Goal: Use online tool/utility: Utilize a website feature to perform a specific function

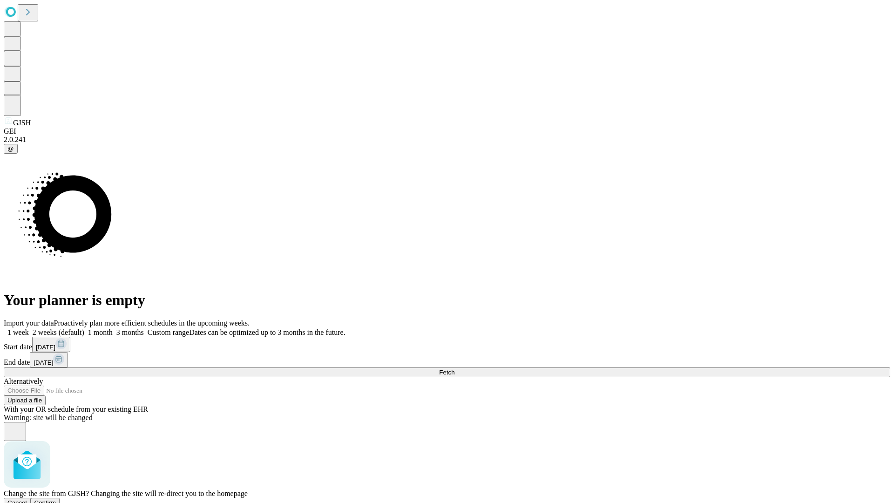
click at [56, 499] on span "Confirm" at bounding box center [45, 502] width 22 height 7
click at [113, 328] on label "1 month" at bounding box center [98, 332] width 28 height 8
click at [454, 369] on span "Fetch" at bounding box center [446, 372] width 15 height 7
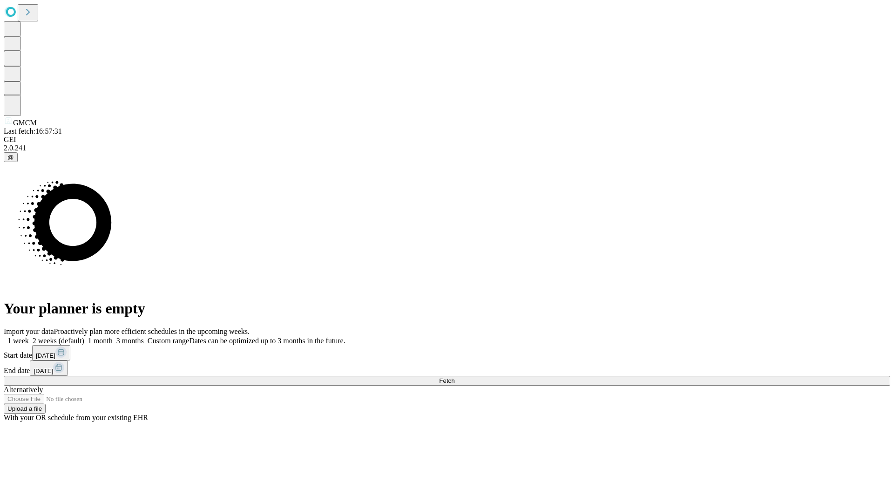
click at [113, 337] on label "1 month" at bounding box center [98, 341] width 28 height 8
click at [454, 377] on span "Fetch" at bounding box center [446, 380] width 15 height 7
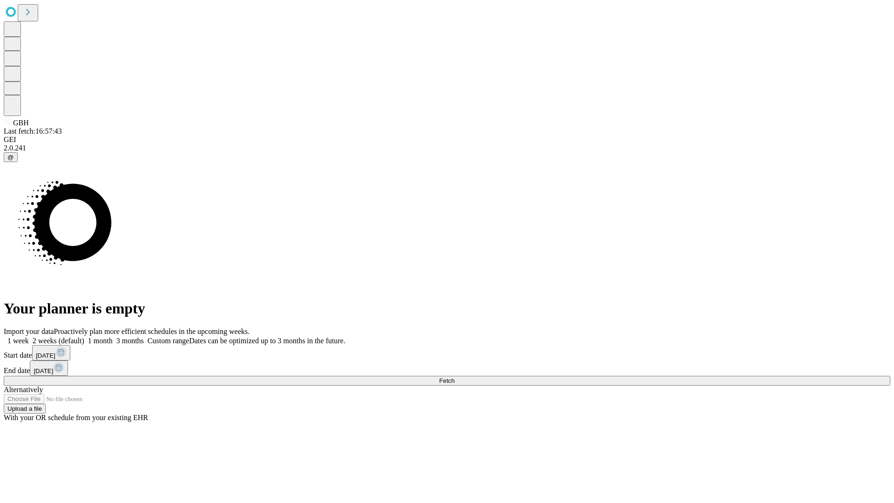
click at [113, 337] on label "1 month" at bounding box center [98, 341] width 28 height 8
click at [454, 377] on span "Fetch" at bounding box center [446, 380] width 15 height 7
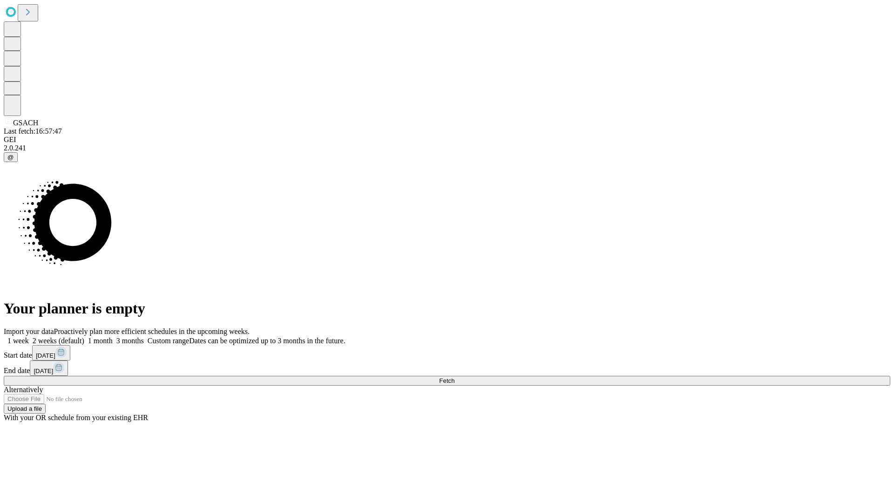
click at [113, 337] on label "1 month" at bounding box center [98, 341] width 28 height 8
click at [454, 377] on span "Fetch" at bounding box center [446, 380] width 15 height 7
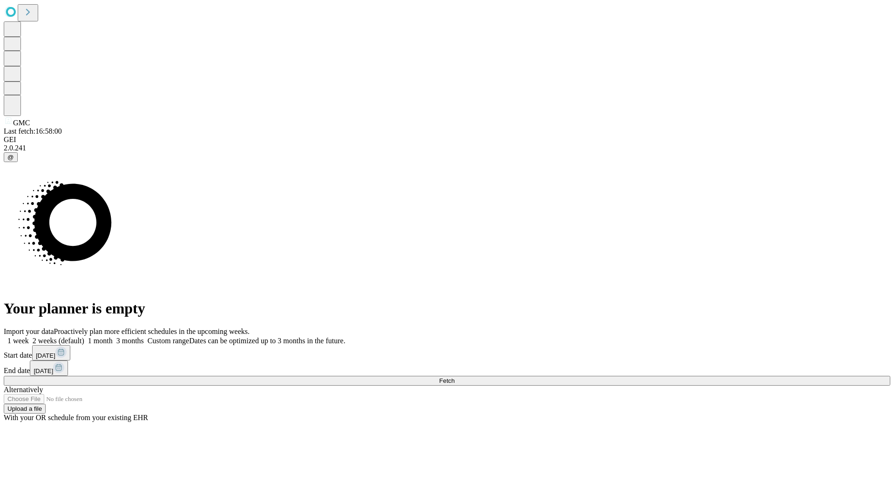
click at [113, 337] on label "1 month" at bounding box center [98, 341] width 28 height 8
click at [454, 377] on span "Fetch" at bounding box center [446, 380] width 15 height 7
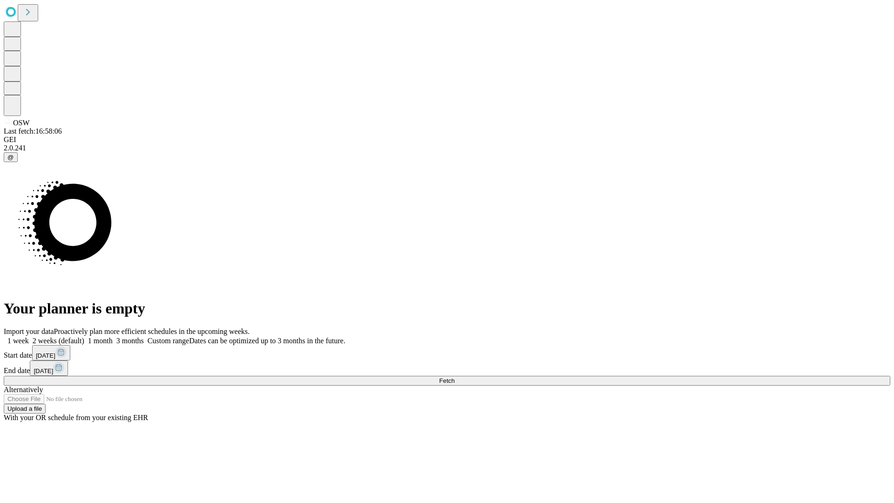
click at [113, 337] on label "1 month" at bounding box center [98, 341] width 28 height 8
click at [454, 377] on span "Fetch" at bounding box center [446, 380] width 15 height 7
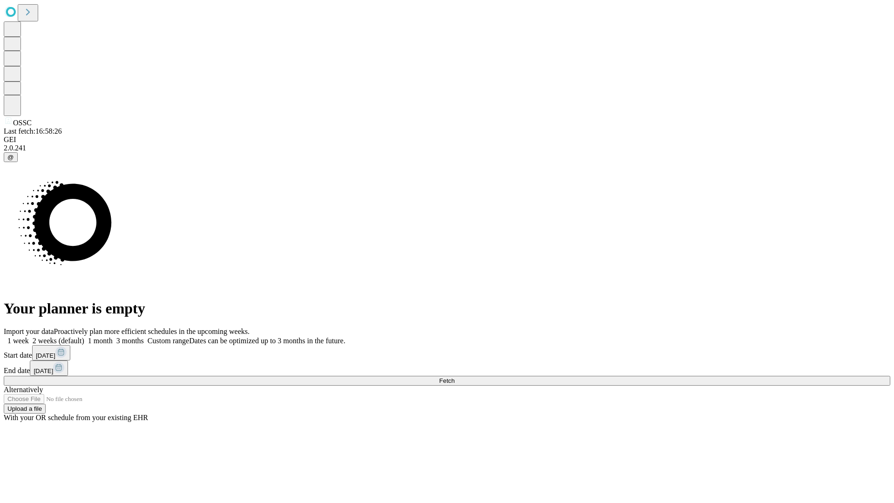
click at [454, 377] on span "Fetch" at bounding box center [446, 380] width 15 height 7
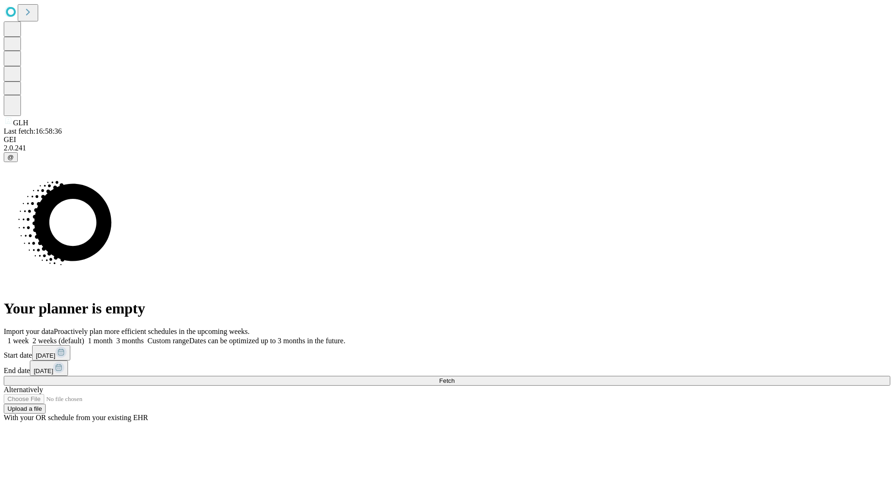
click at [113, 337] on label "1 month" at bounding box center [98, 341] width 28 height 8
click at [454, 377] on span "Fetch" at bounding box center [446, 380] width 15 height 7
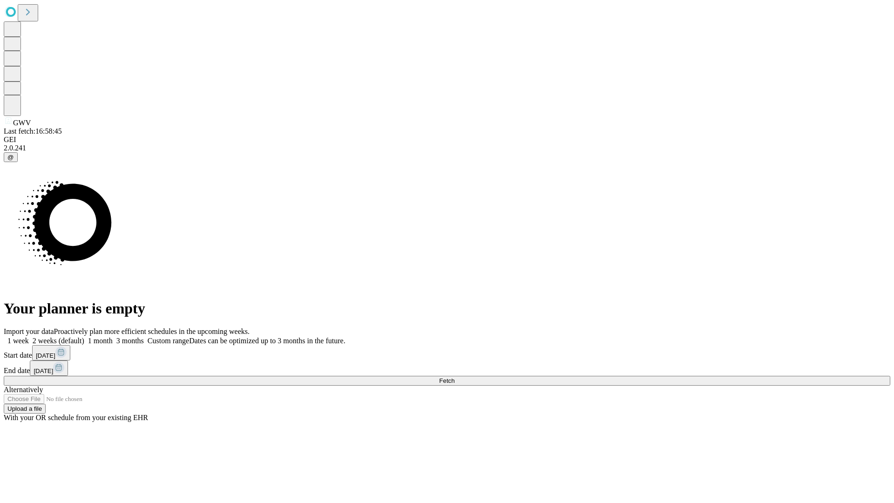
click at [454, 377] on span "Fetch" at bounding box center [446, 380] width 15 height 7
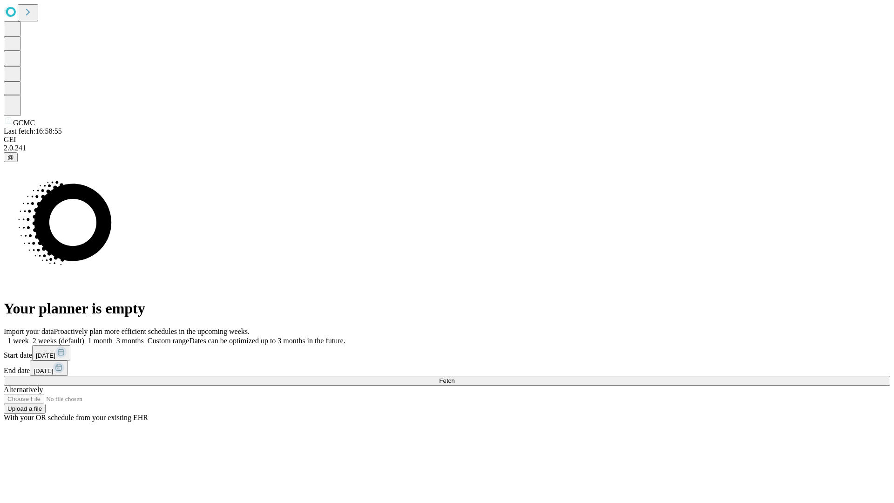
click at [113, 337] on label "1 month" at bounding box center [98, 341] width 28 height 8
click at [454, 377] on span "Fetch" at bounding box center [446, 380] width 15 height 7
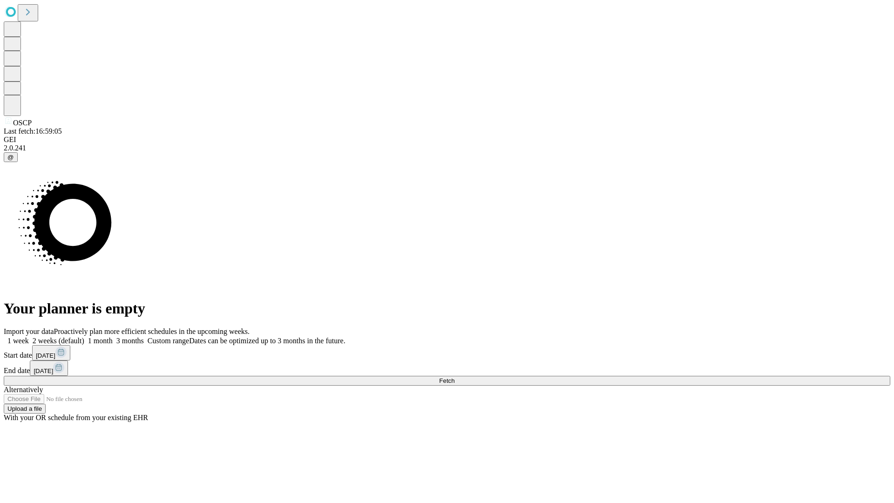
click at [113, 337] on label "1 month" at bounding box center [98, 341] width 28 height 8
click at [454, 377] on span "Fetch" at bounding box center [446, 380] width 15 height 7
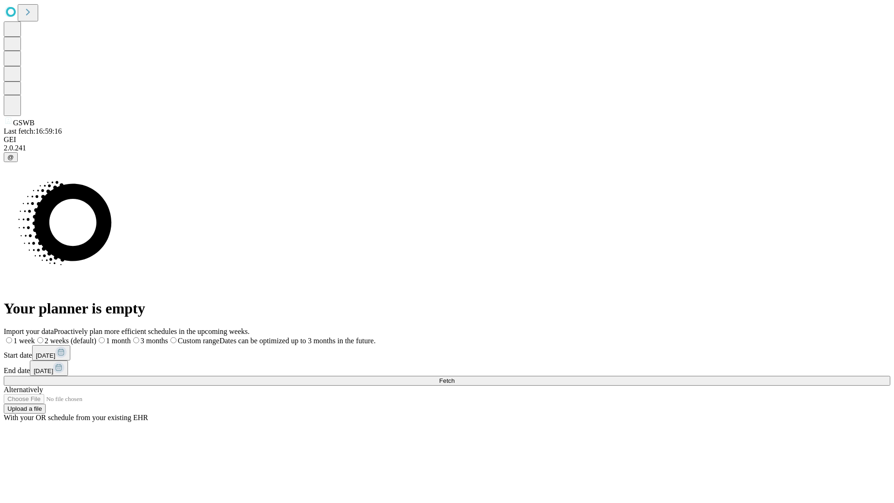
click at [131, 337] on label "1 month" at bounding box center [113, 341] width 34 height 8
click at [454, 377] on span "Fetch" at bounding box center [446, 380] width 15 height 7
